Goal: Task Accomplishment & Management: Manage account settings

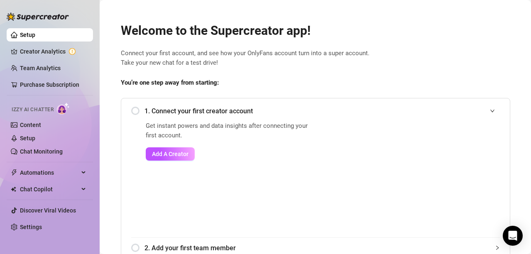
click at [131, 112] on div "1. Connect your first creator account" at bounding box center [315, 111] width 369 height 20
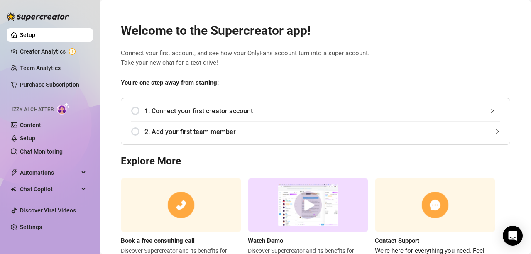
click at [139, 112] on div "1. Connect your first creator account" at bounding box center [315, 111] width 369 height 20
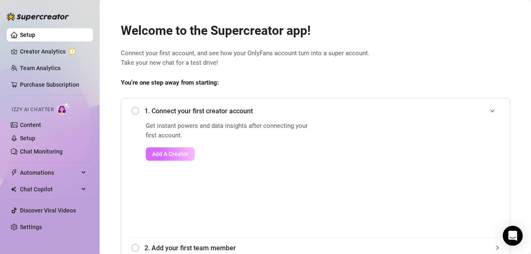
click at [176, 157] on span "Add A Creator" at bounding box center [170, 154] width 37 height 7
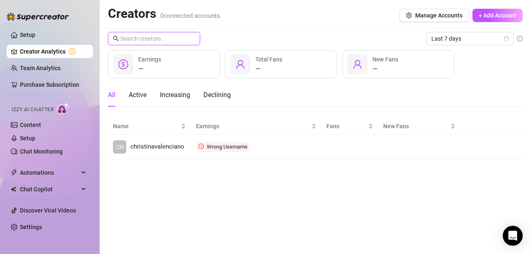
click at [186, 35] on input "text" at bounding box center [154, 38] width 68 height 9
paste input "@gialover0"
type input "@gialover0"
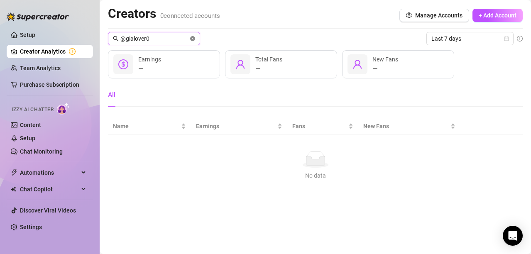
click at [191, 37] on icon "close-circle" at bounding box center [192, 38] width 5 height 5
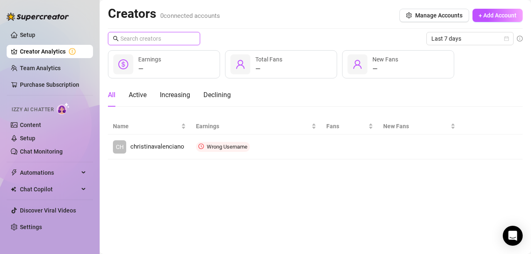
paste input "@gialover0"
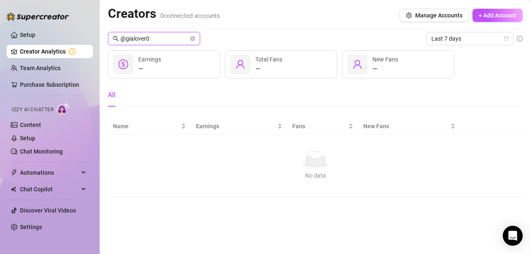
click at [127, 38] on input "@gialover0" at bounding box center [154, 38] width 68 height 9
type input "gialover0"
click at [190, 35] on span at bounding box center [192, 38] width 5 height 9
drag, startPoint x: 194, startPoint y: 40, endPoint x: 194, endPoint y: 47, distance: 7.1
click at [194, 40] on icon "close-circle" at bounding box center [192, 38] width 5 height 5
